Goal: Task Accomplishment & Management: Manage account settings

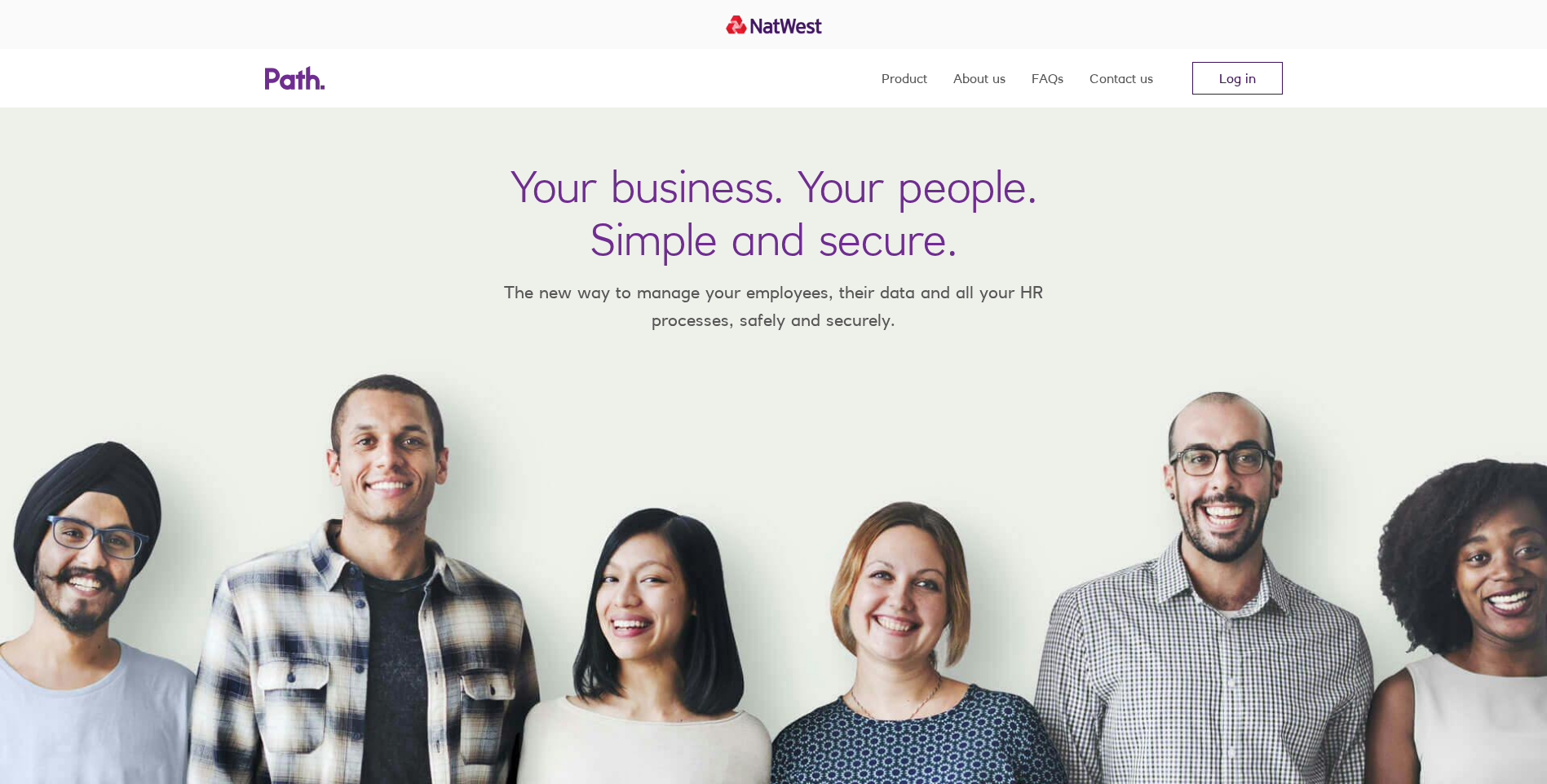
drag, startPoint x: 1235, startPoint y: 77, endPoint x: 1220, endPoint y: 73, distance: 15.5
click at [1235, 76] on link "Log in" at bounding box center [1238, 78] width 91 height 33
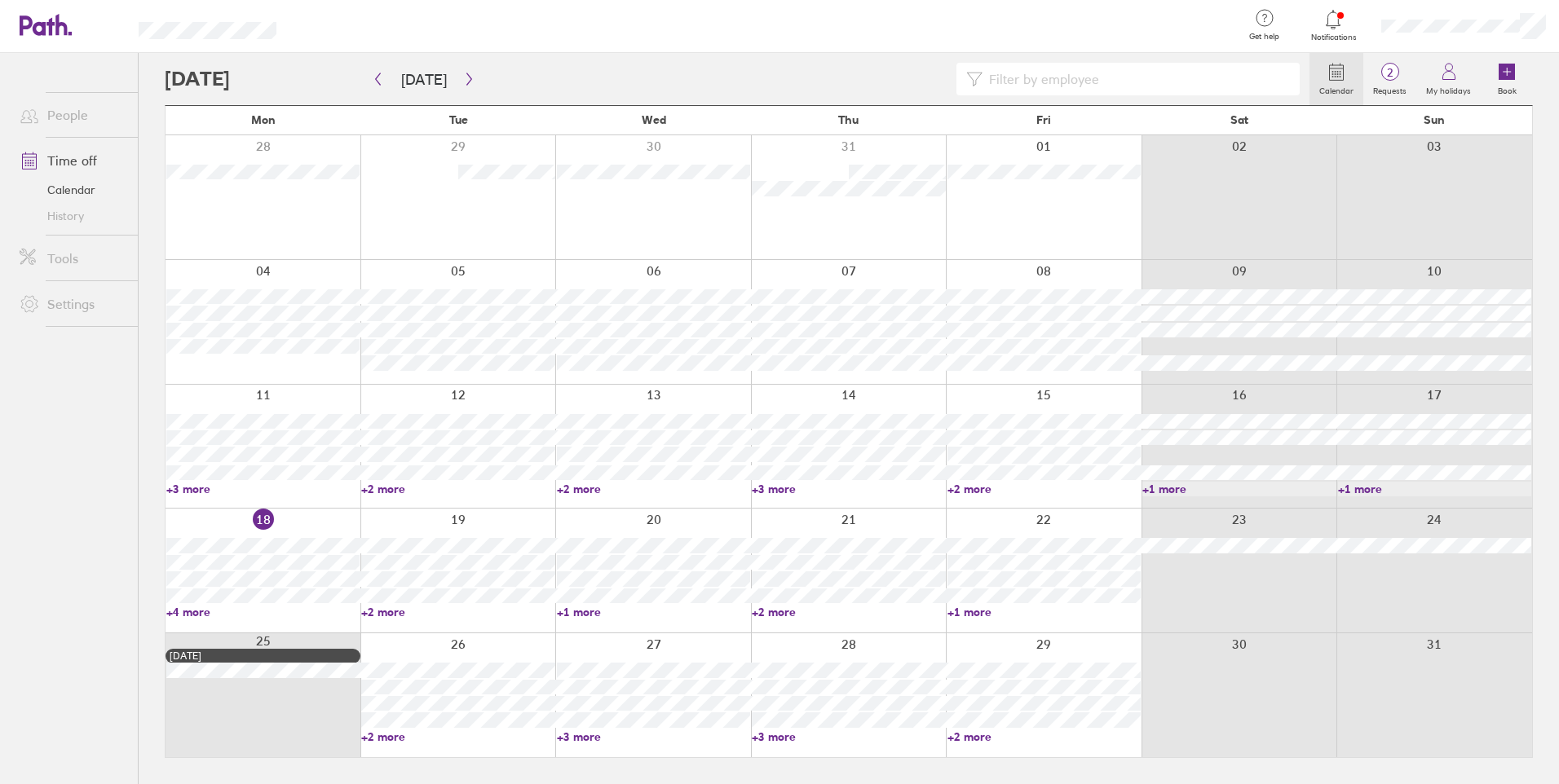
click at [1326, 20] on icon at bounding box center [1334, 19] width 19 height 19
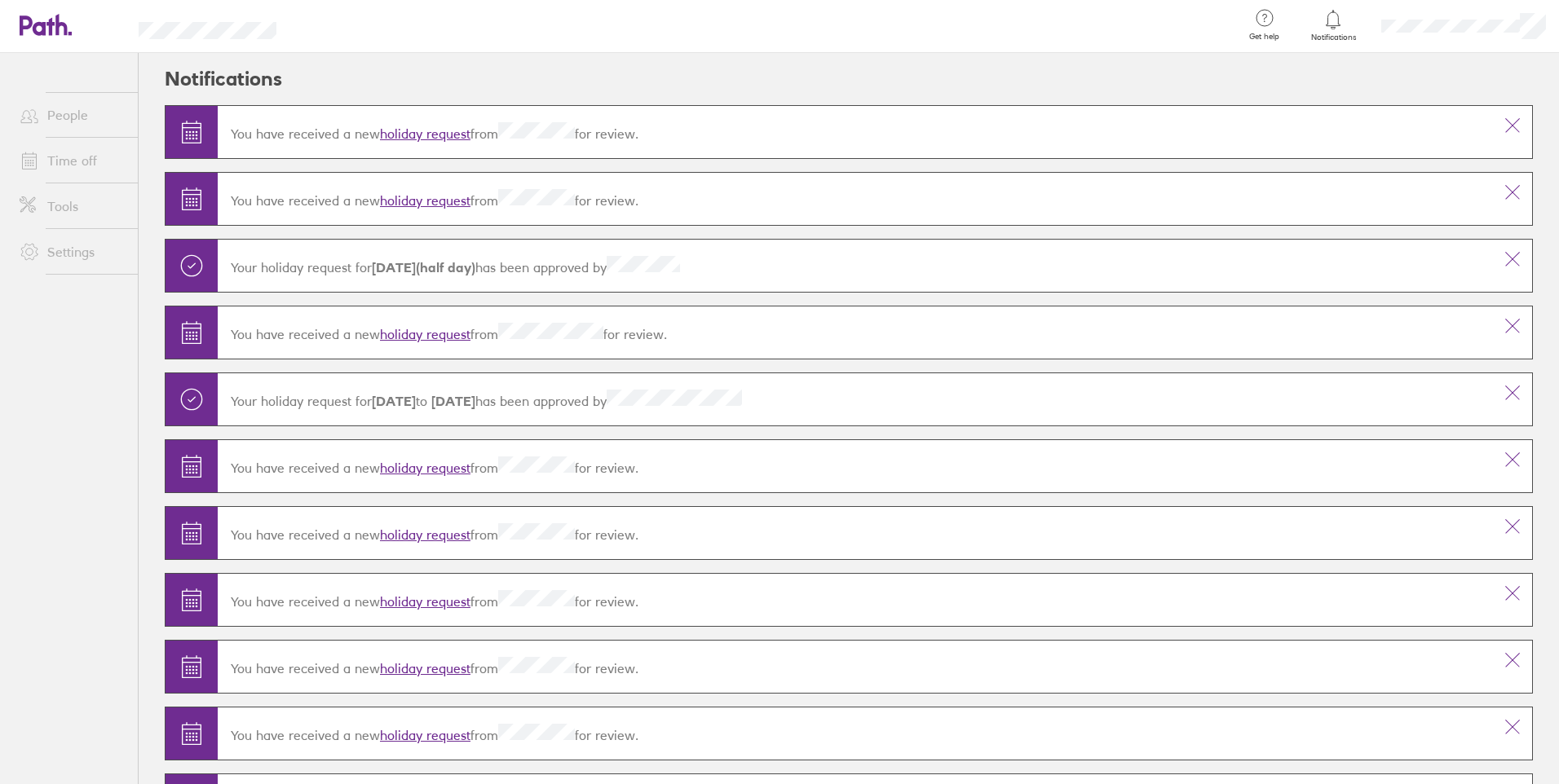
click at [424, 334] on link "holiday request" at bounding box center [426, 334] width 91 height 16
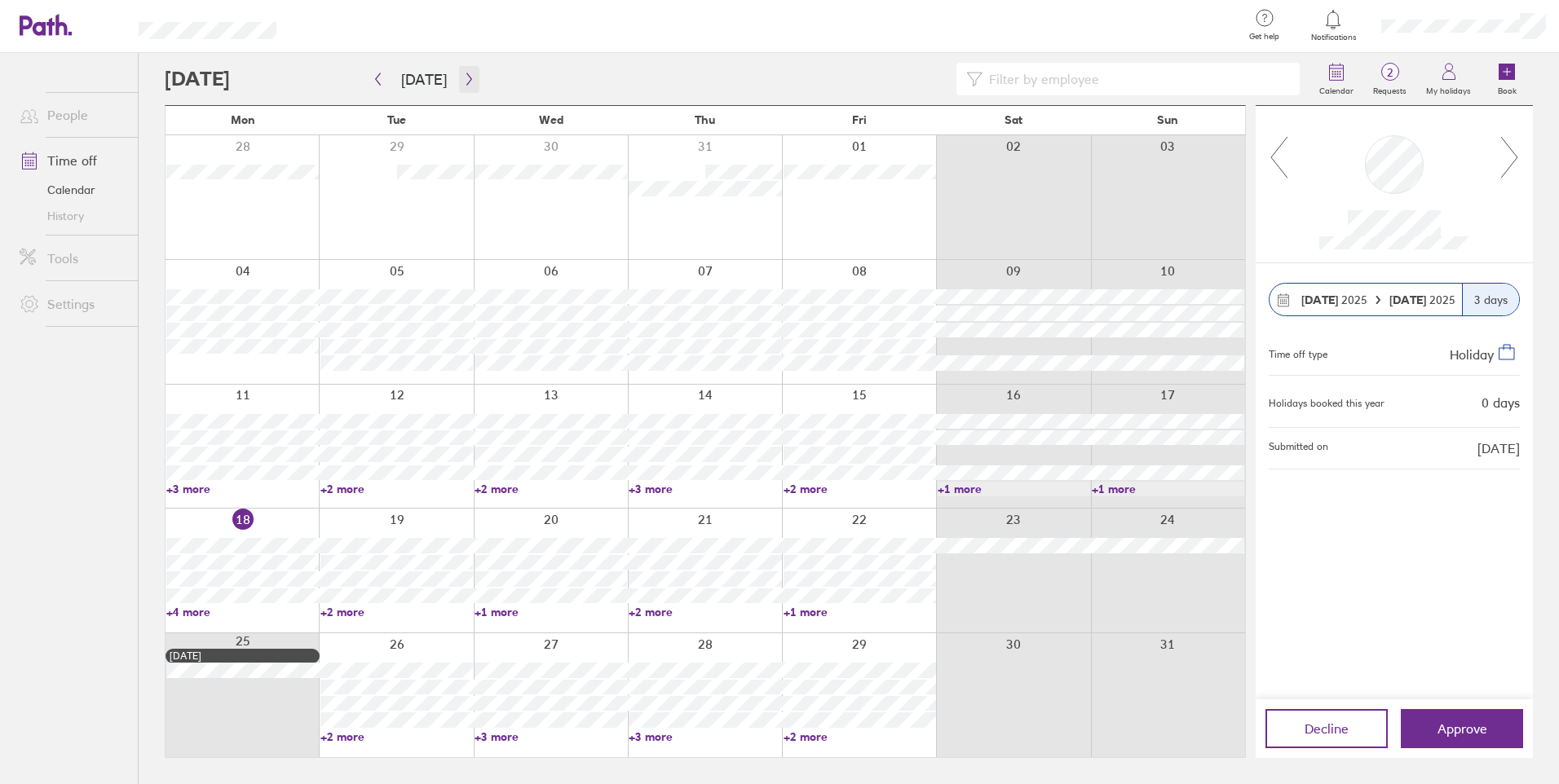
click at [465, 78] on icon "button" at bounding box center [469, 78] width 13 height 13
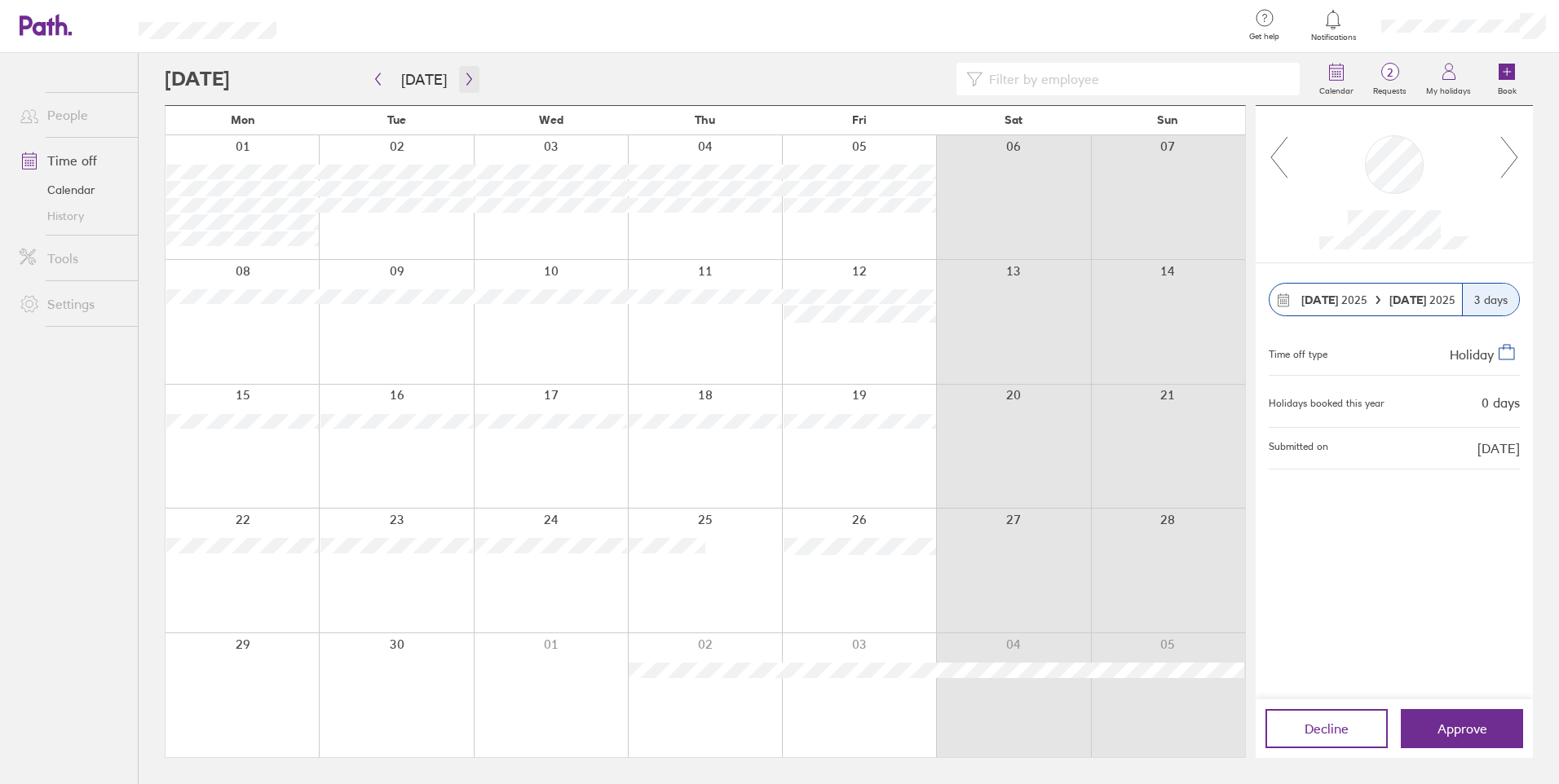
click at [463, 78] on icon "button" at bounding box center [469, 78] width 13 height 13
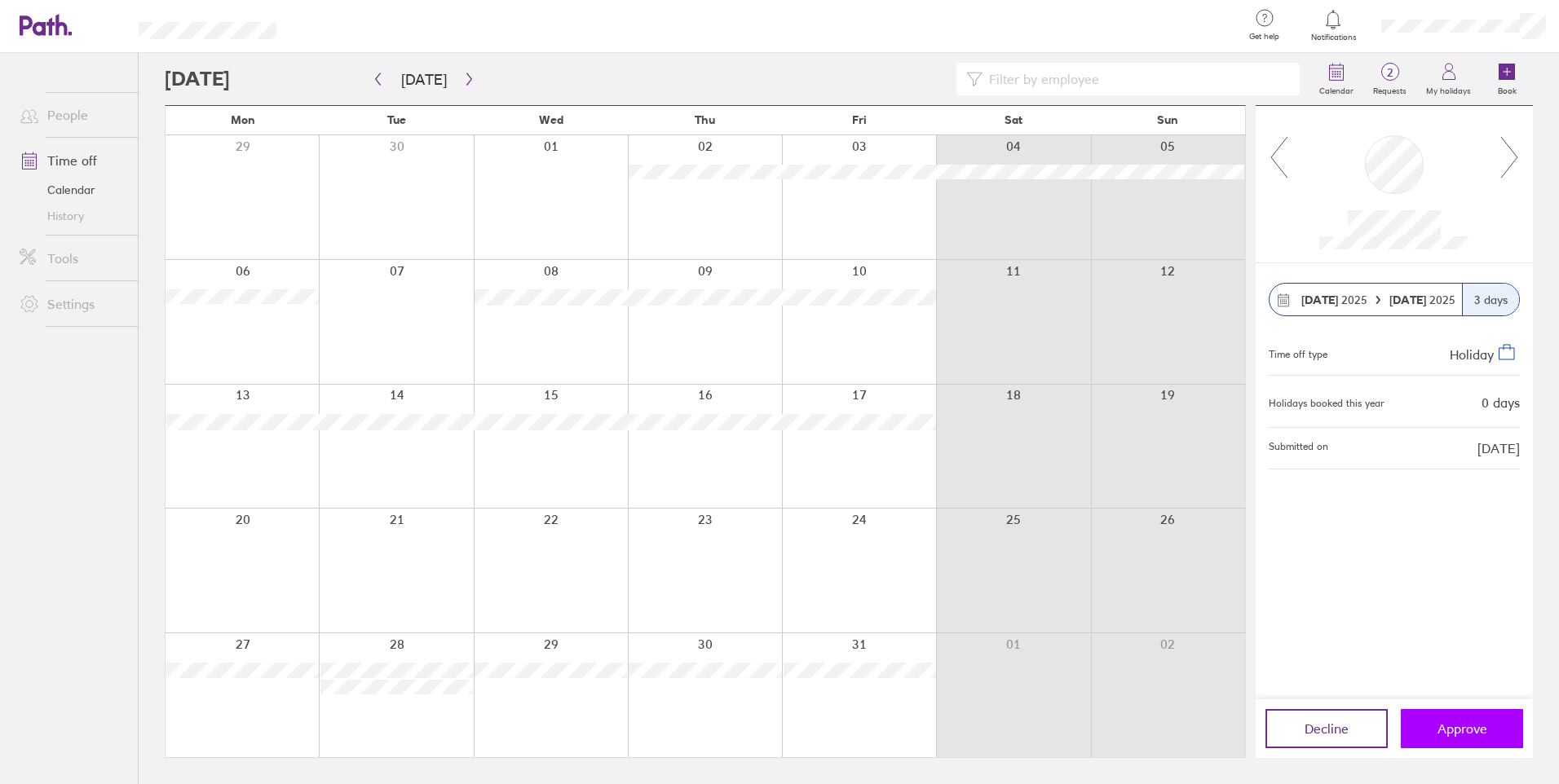
click at [1459, 720] on button "Approve" at bounding box center [1462, 729] width 122 height 39
click at [1485, 715] on button "Approve" at bounding box center [1462, 729] width 122 height 39
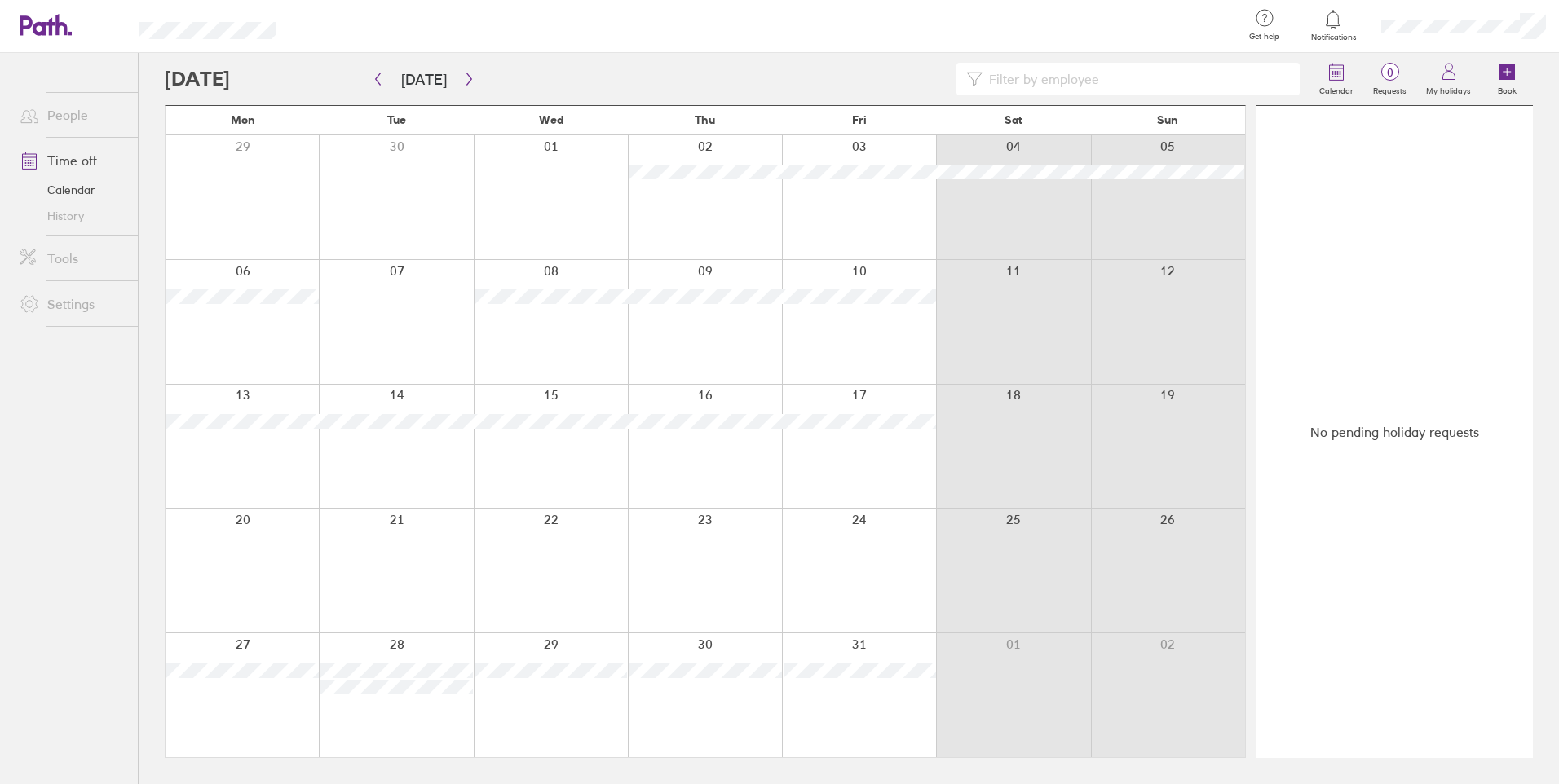
click at [1331, 23] on icon at bounding box center [1334, 19] width 19 height 19
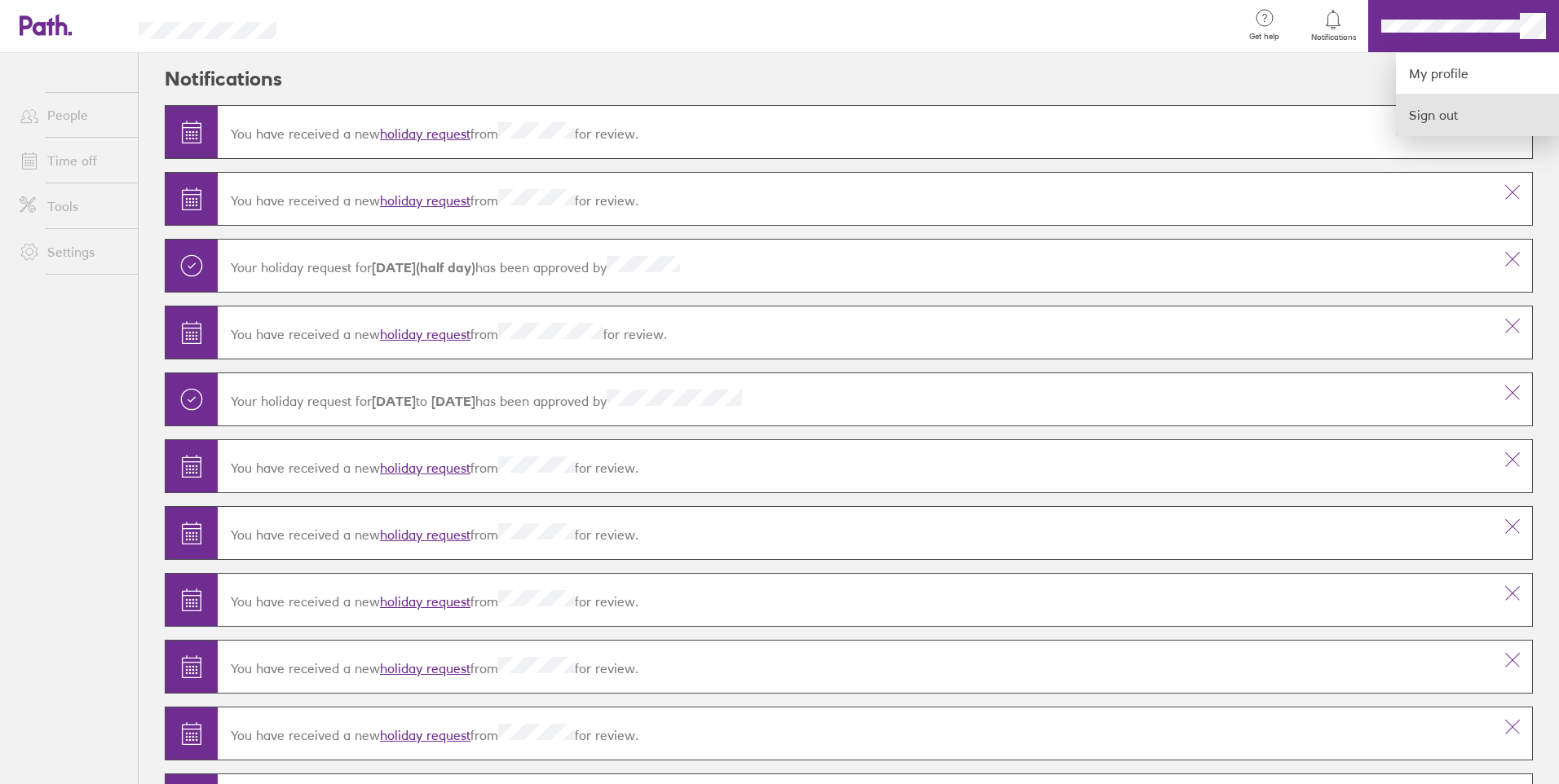
click at [1457, 108] on link "Sign out" at bounding box center [1478, 115] width 163 height 41
